Goal: Use online tool/utility

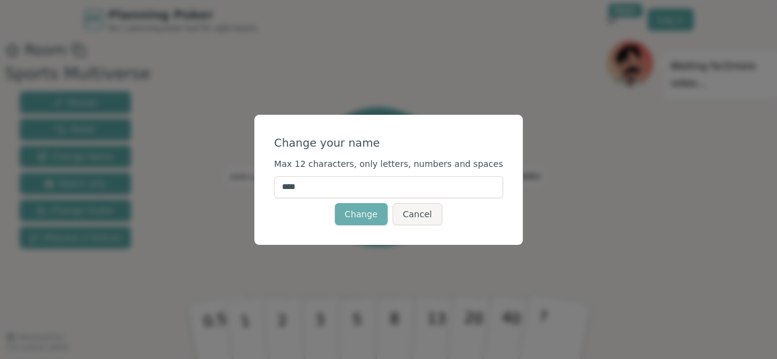
click at [363, 209] on button "Change" at bounding box center [361, 214] width 53 height 22
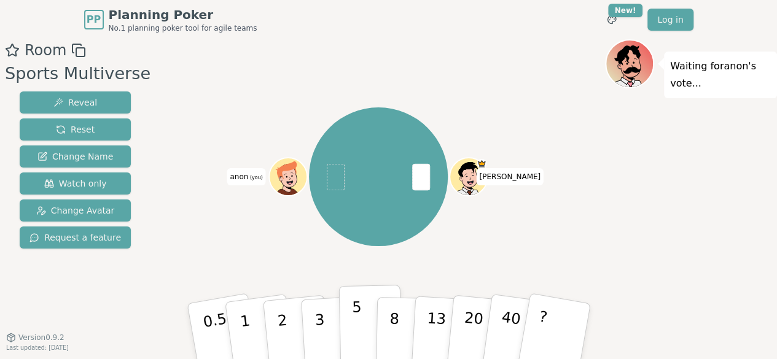
click at [355, 319] on p "5" at bounding box center [356, 331] width 10 height 66
click at [395, 317] on p "8" at bounding box center [393, 331] width 10 height 66
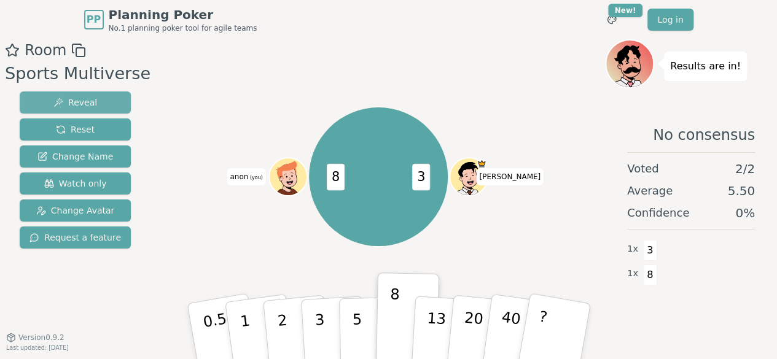
click at [85, 103] on span "Reveal" at bounding box center [75, 102] width 44 height 12
click at [88, 106] on button "Reveal" at bounding box center [75, 102] width 111 height 22
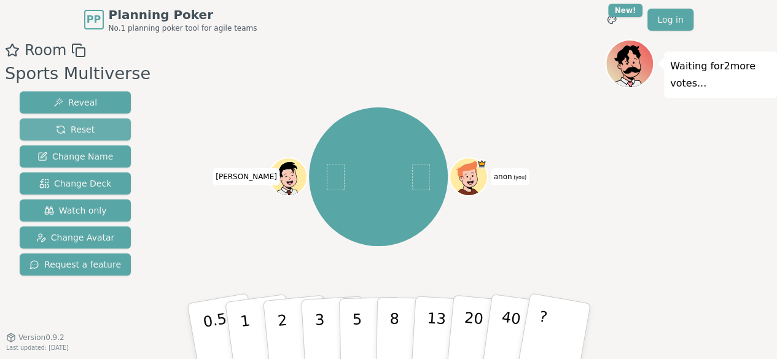
click at [96, 135] on button "Reset" at bounding box center [75, 129] width 111 height 22
